Goal: Information Seeking & Learning: Learn about a topic

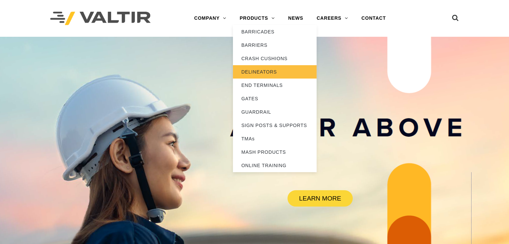
click at [278, 70] on link "DELINEATORS" at bounding box center [275, 71] width 84 height 13
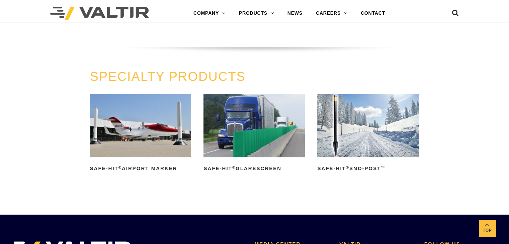
scroll to position [490, 0]
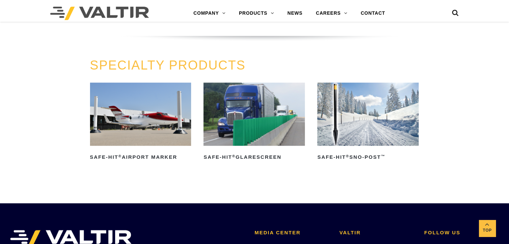
click at [347, 132] on img at bounding box center [367, 114] width 101 height 63
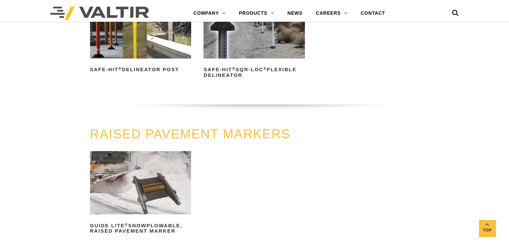
scroll to position [391, 0]
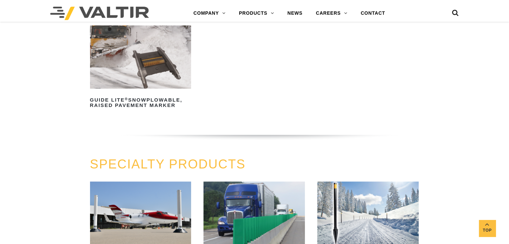
click at [341, 193] on img at bounding box center [367, 213] width 101 height 63
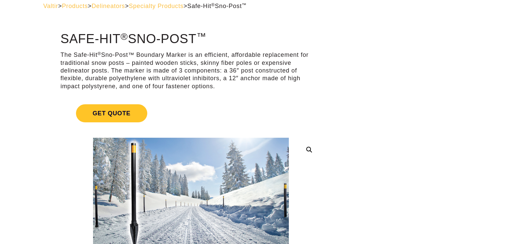
scroll to position [35, 0]
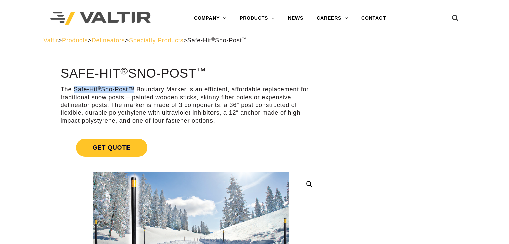
drag, startPoint x: 74, startPoint y: 90, endPoint x: 129, endPoint y: 89, distance: 54.6
click at [129, 89] on p "The Safe-Hit ® Sno-Post™ Boundary Marker is an efficient, affordable replacemen…" at bounding box center [191, 105] width 261 height 39
copy p "Safe-Hit ® Sno-Post"
